Goal: Transaction & Acquisition: Download file/media

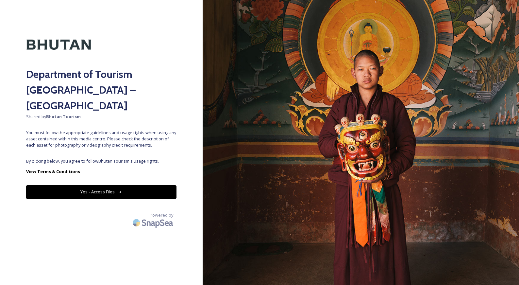
click at [111, 185] on button "Yes - Access Files" at bounding box center [101, 191] width 150 height 13
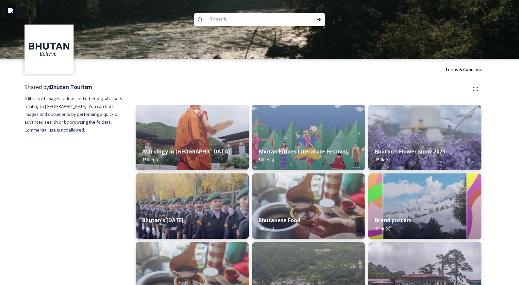
click at [216, 20] on input at bounding box center [251, 19] width 90 height 14
type input "paro"
click at [316, 20] on div "Run Search" at bounding box center [319, 20] width 12 height 12
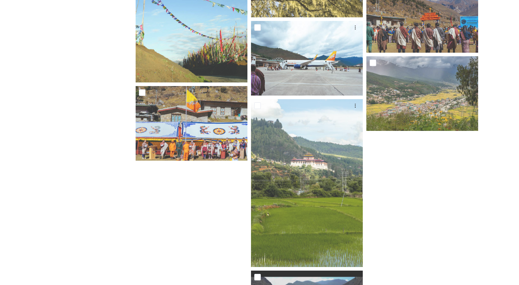
scroll to position [558, 0]
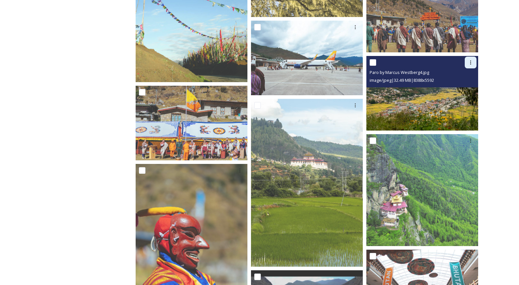
click at [471, 61] on icon at bounding box center [471, 63] width 1 height 4
click at [470, 90] on span "Download" at bounding box center [463, 89] width 20 height 6
